Goal: Subscribe to service/newsletter

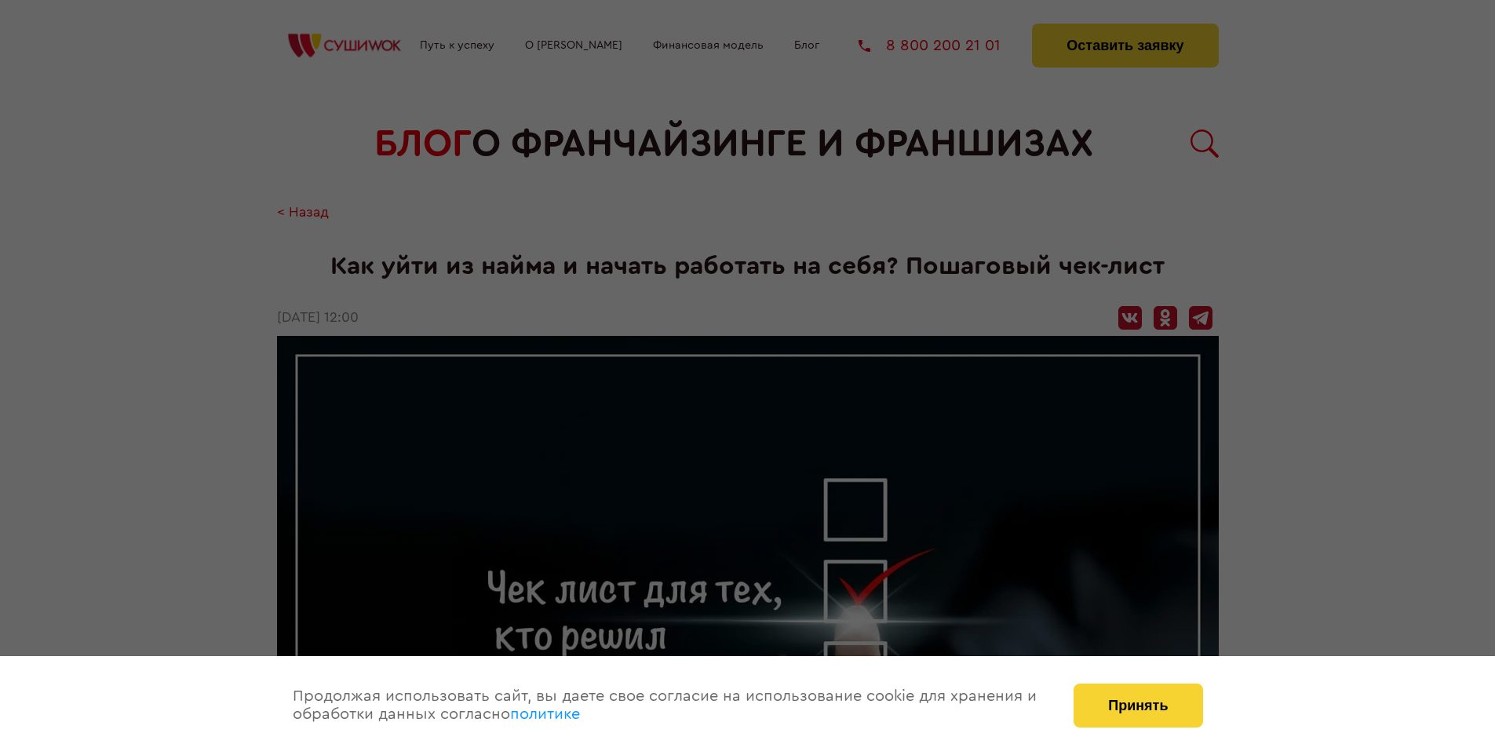
scroll to position [1643, 0]
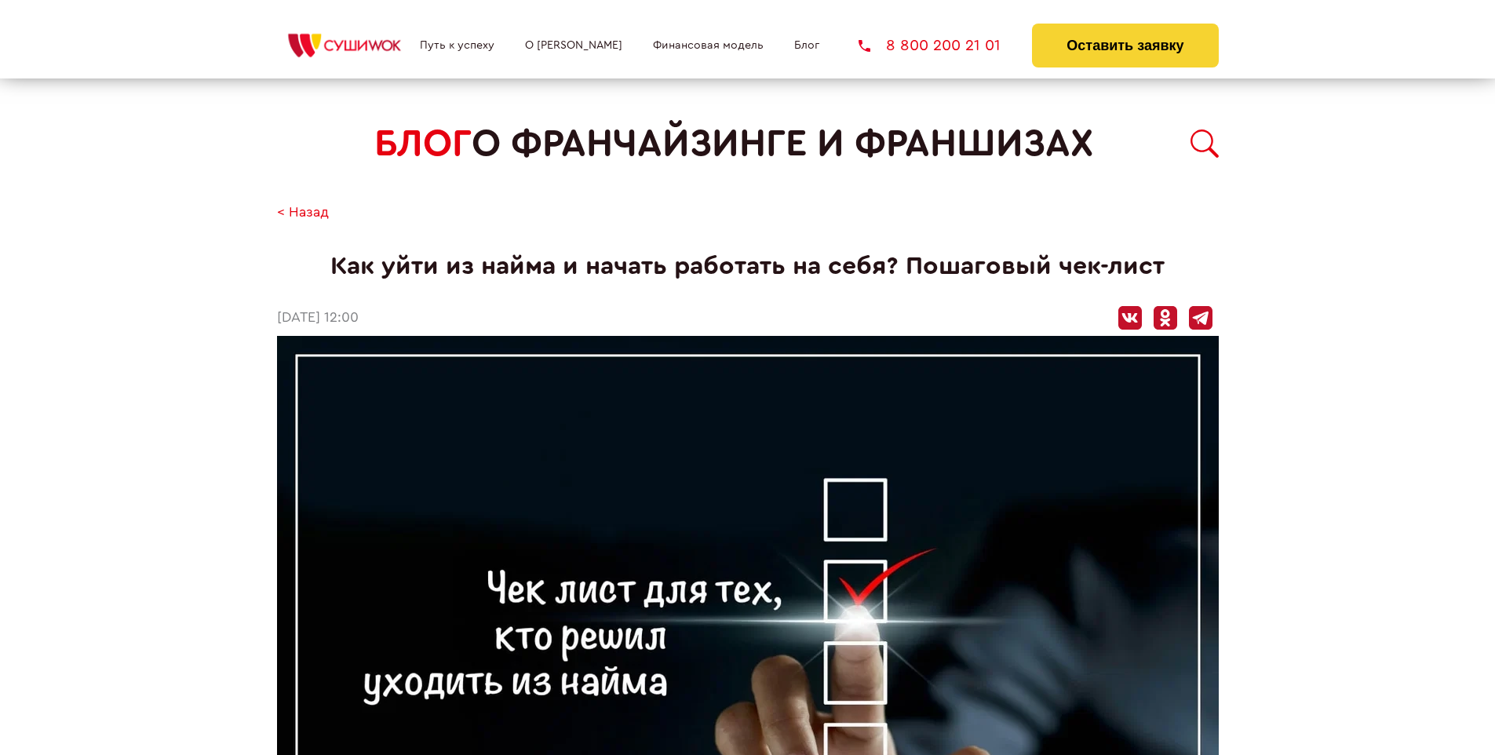
scroll to position [1643, 0]
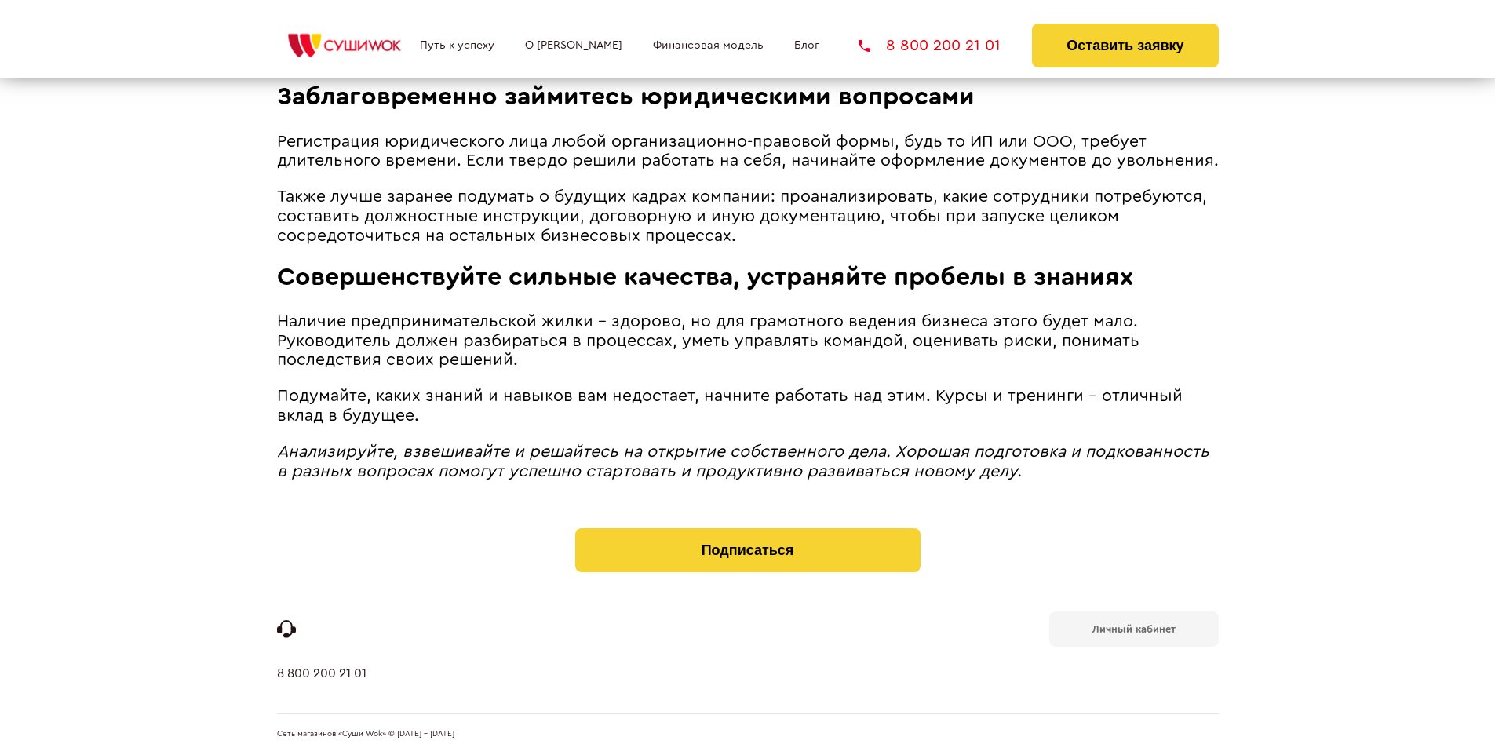
click at [1133, 628] on b "Личный кабинет" at bounding box center [1133, 629] width 83 height 10
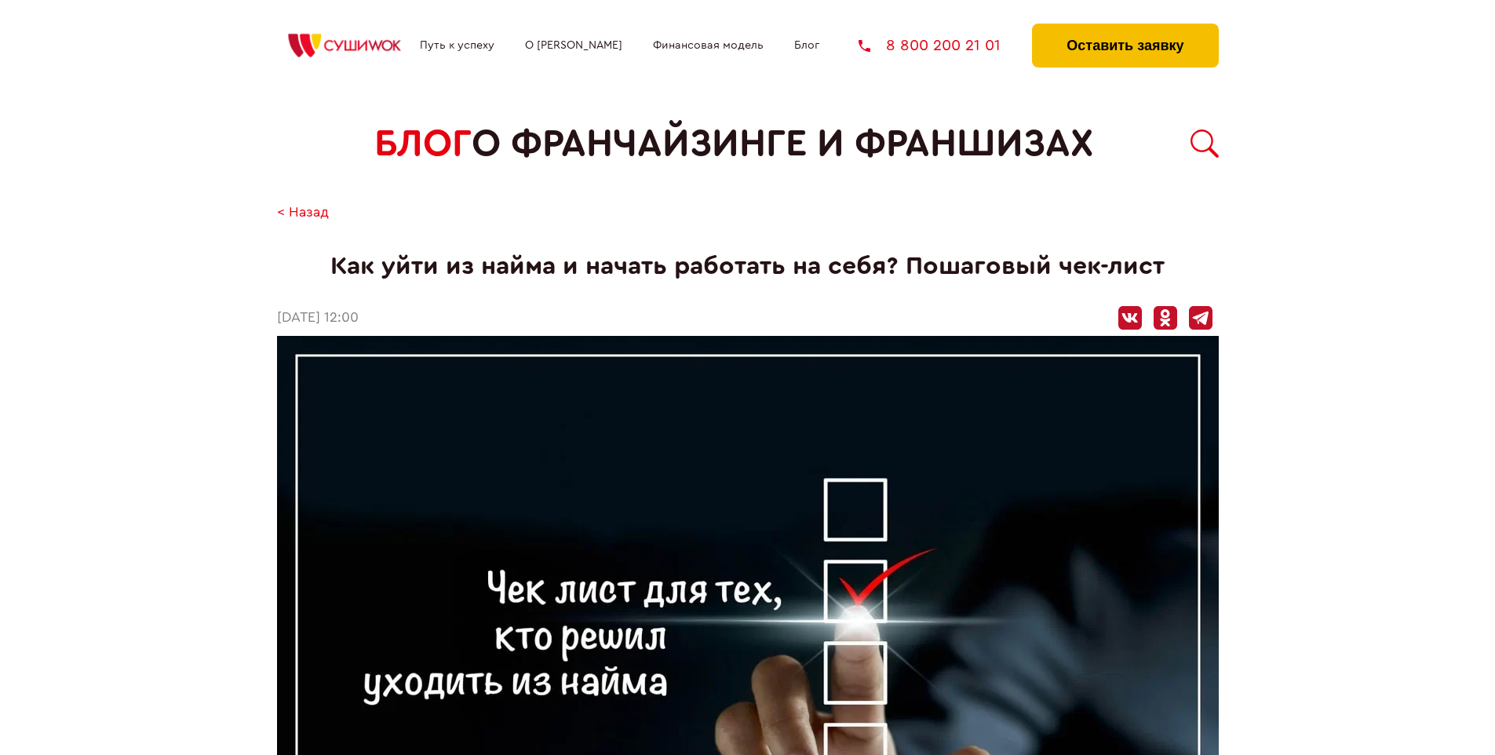
click at [1124, 27] on button "Оставить заявку" at bounding box center [1125, 46] width 186 height 44
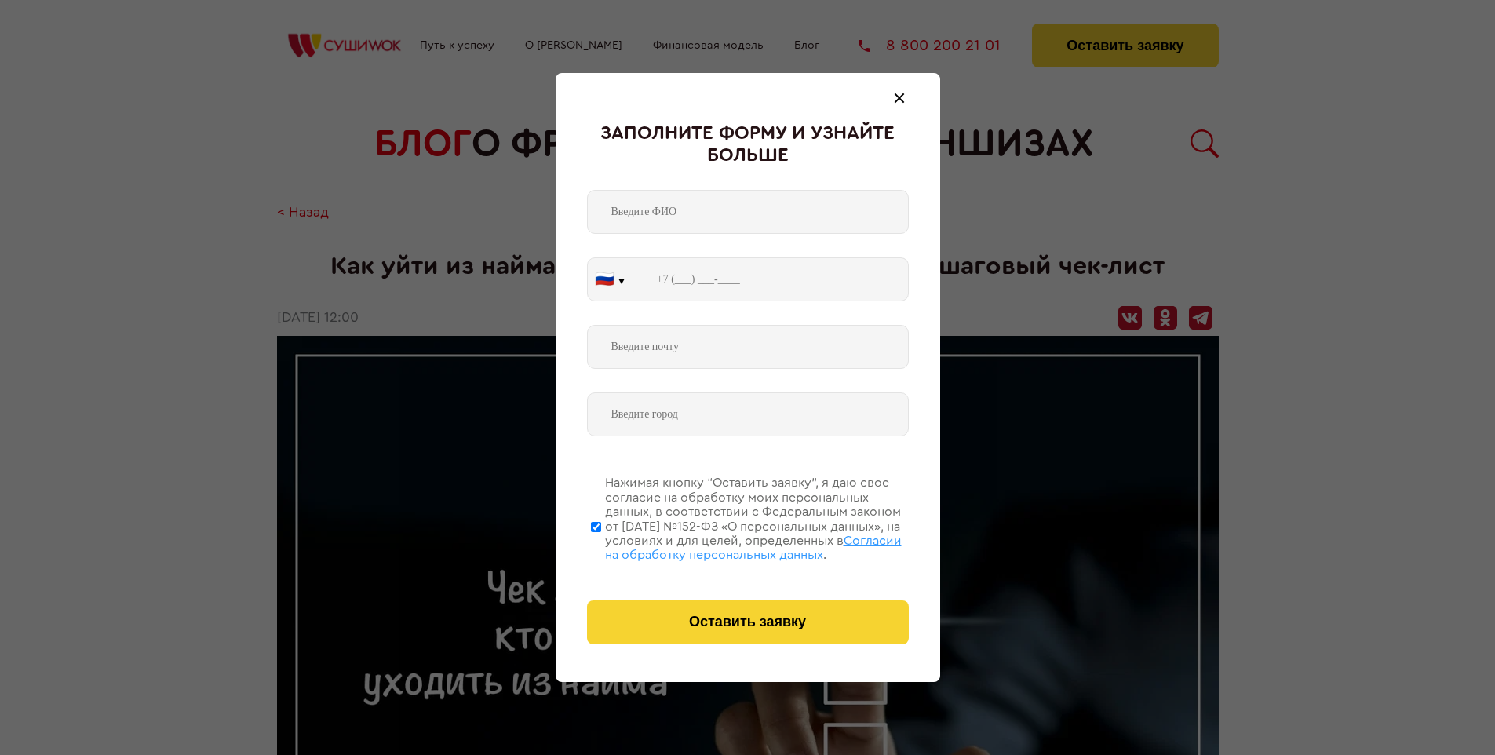
click at [727, 545] on span "Согласии на обработку персональных данных" at bounding box center [753, 547] width 297 height 27
click at [601, 545] on input "Нажимая кнопку “Оставить заявку”, я даю свое согласие на обработку моих персона…" at bounding box center [596, 527] width 10 height 126
checkbox input "false"
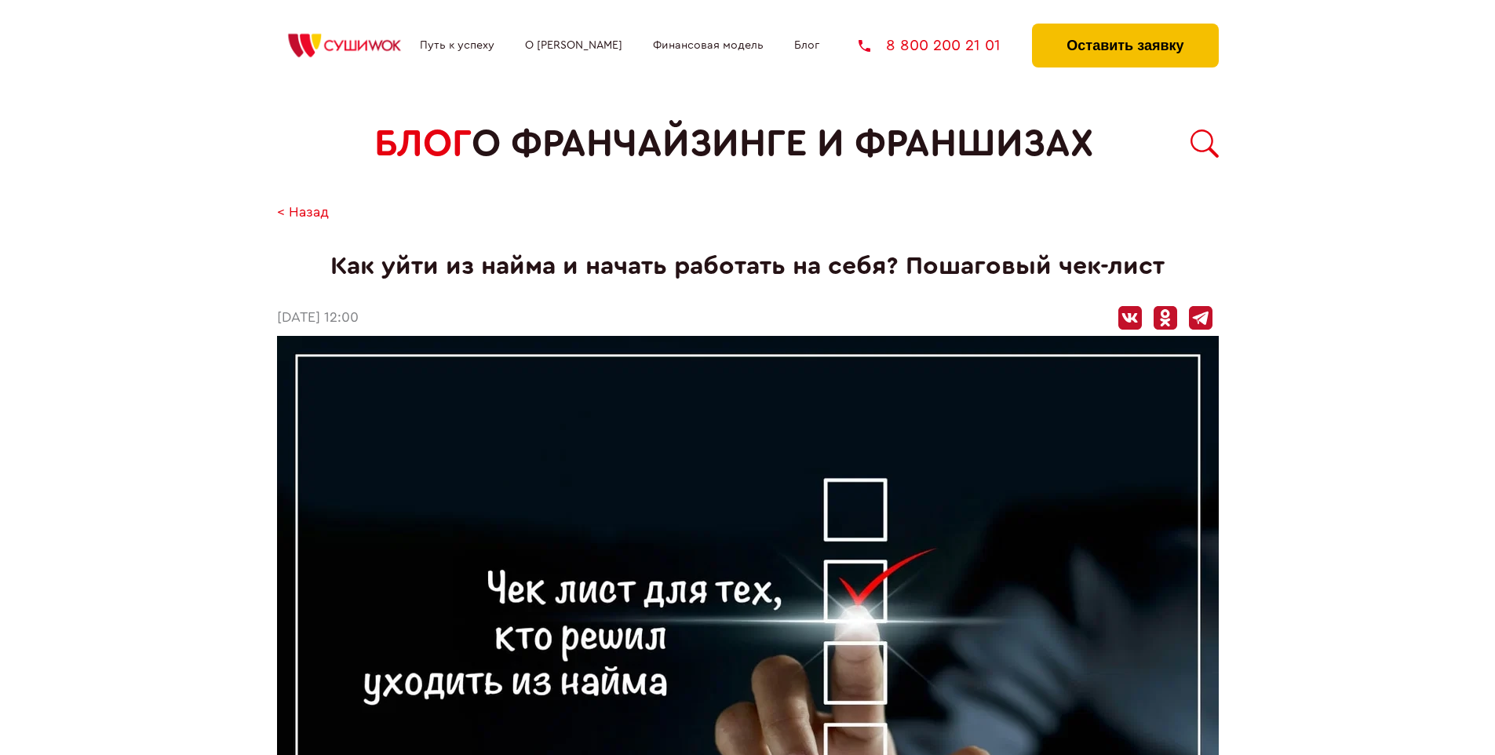
click at [1124, 27] on button "Оставить заявку" at bounding box center [1125, 46] width 186 height 44
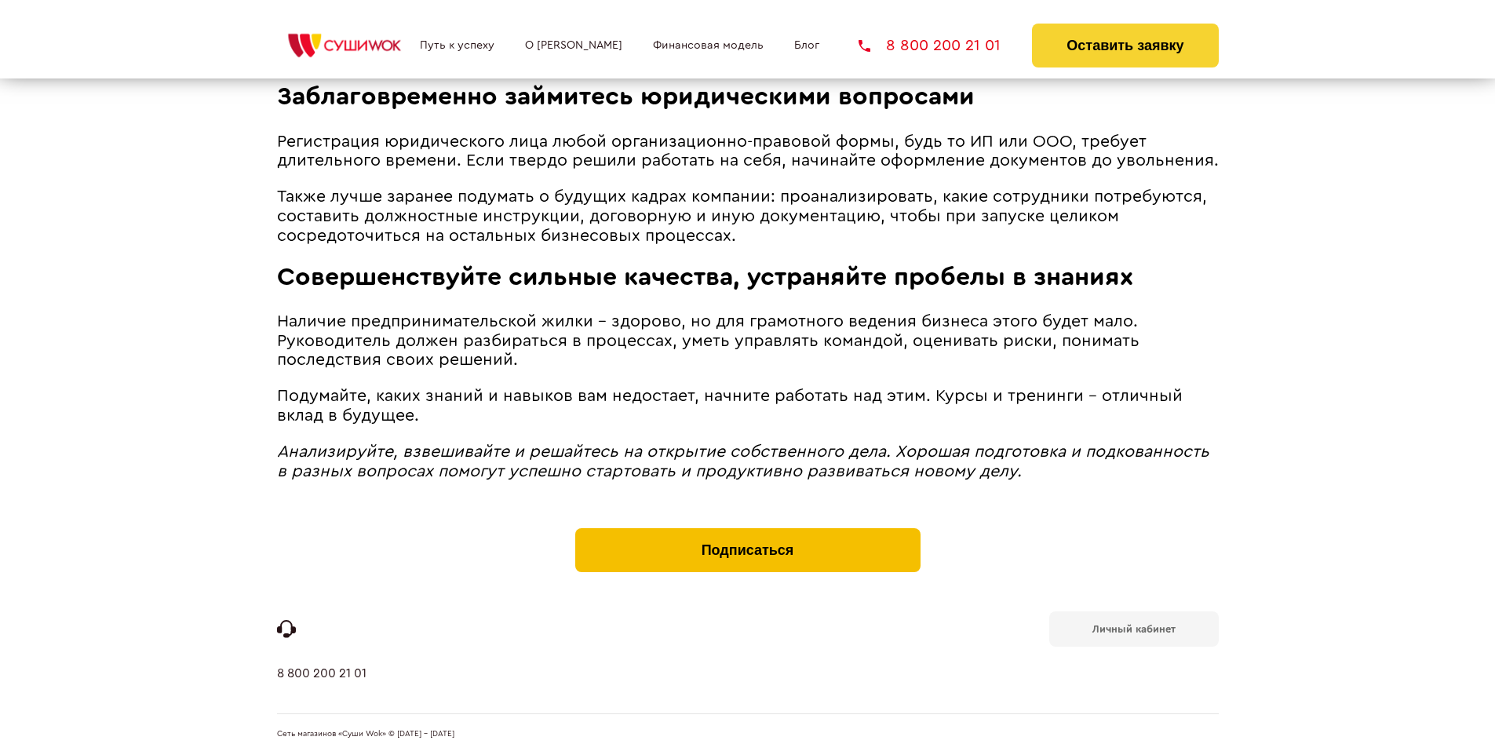
click at [747, 532] on button "Подписаться" at bounding box center [747, 550] width 345 height 44
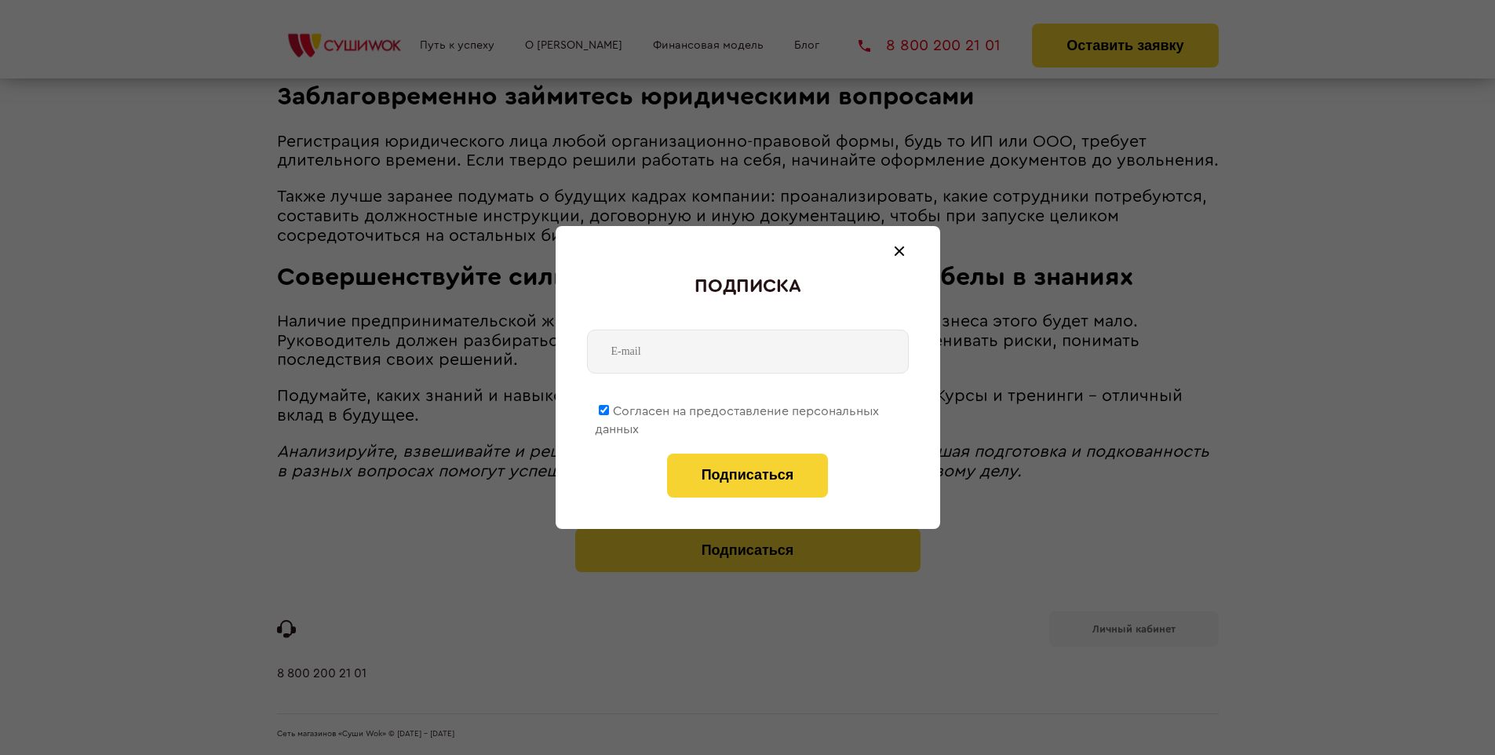
click at [738, 408] on span "Согласен на предоставление персональных данных" at bounding box center [737, 420] width 284 height 31
click at [609, 408] on input "Согласен на предоставление персональных данных" at bounding box center [604, 410] width 10 height 10
checkbox input "false"
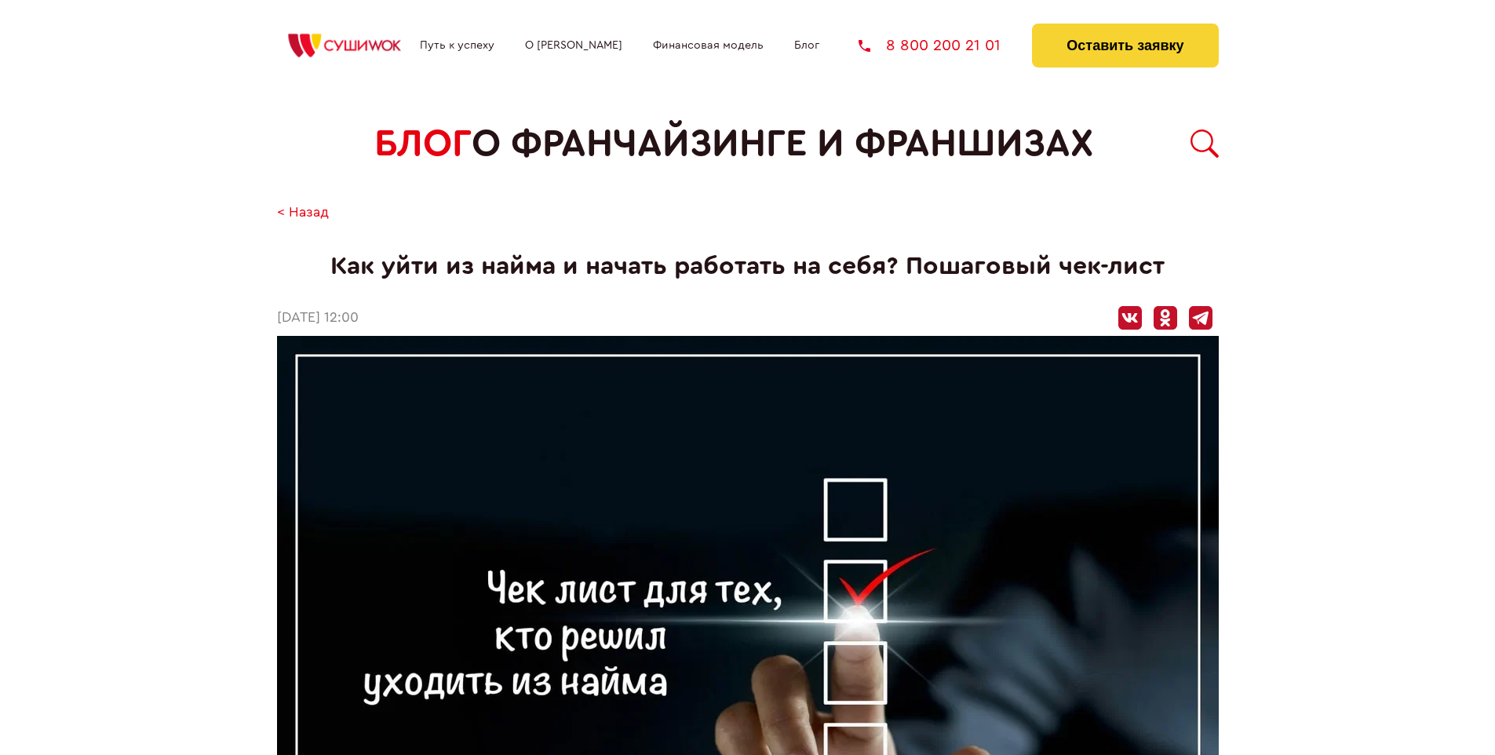
scroll to position [1643, 0]
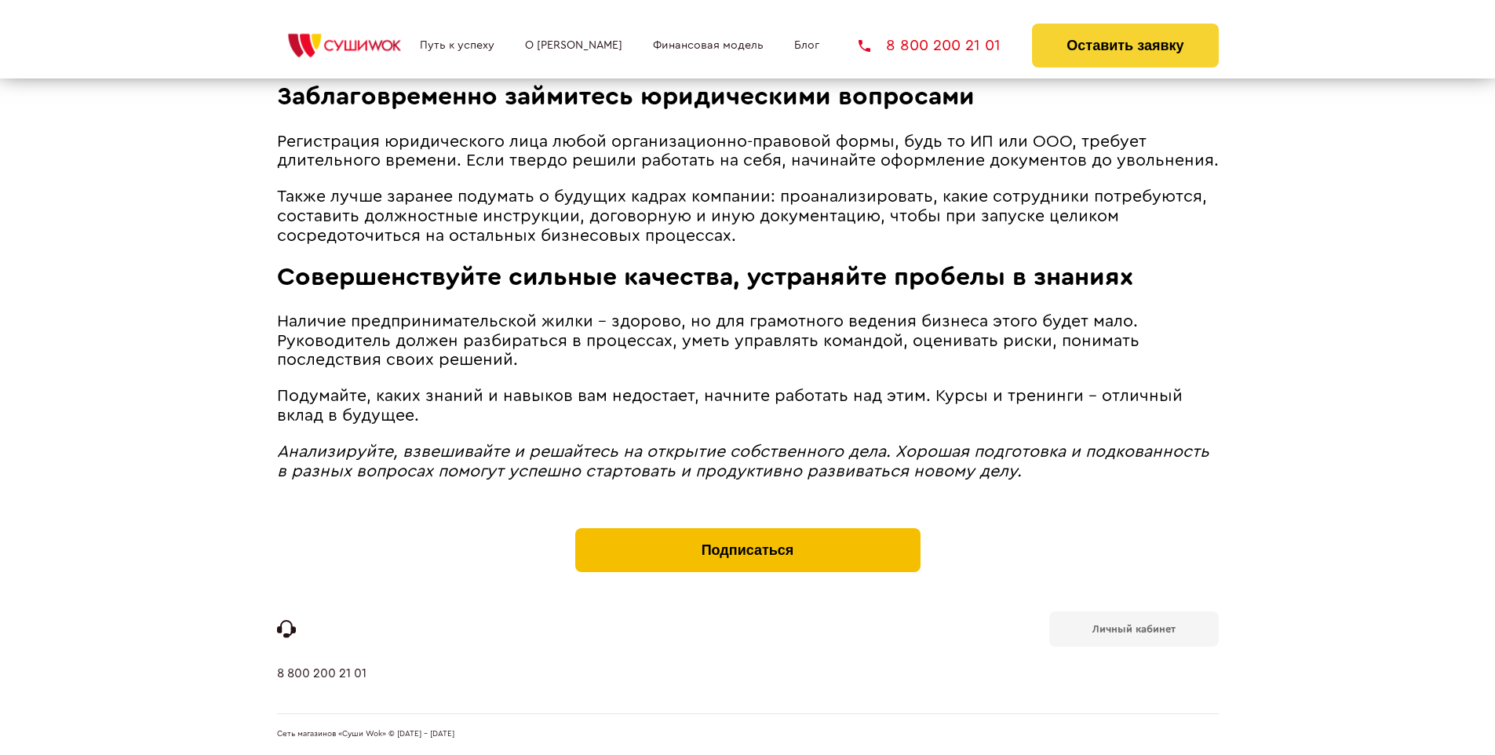
click at [747, 532] on button "Подписаться" at bounding box center [747, 550] width 345 height 44
